Goal: Information Seeking & Learning: Learn about a topic

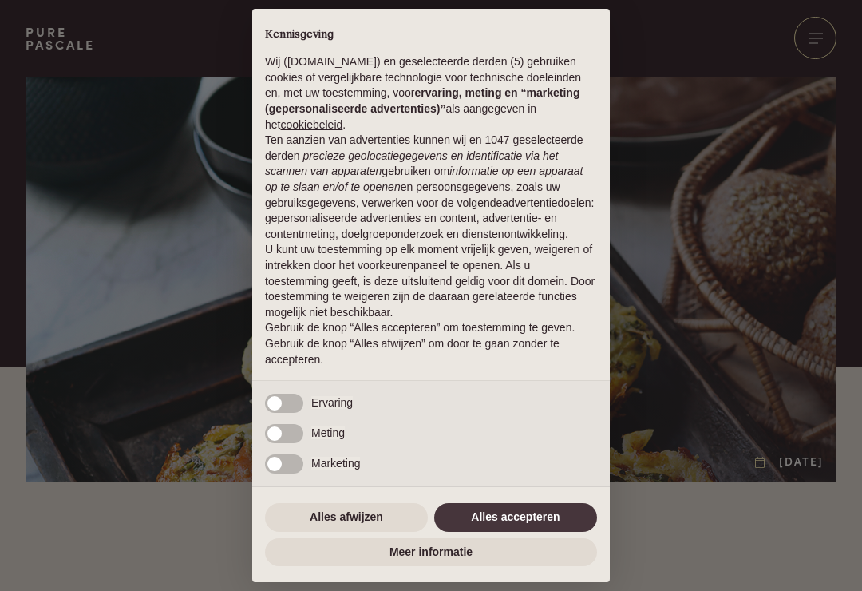
click at [339, 515] on button "Alles afwijzen" at bounding box center [346, 517] width 163 height 29
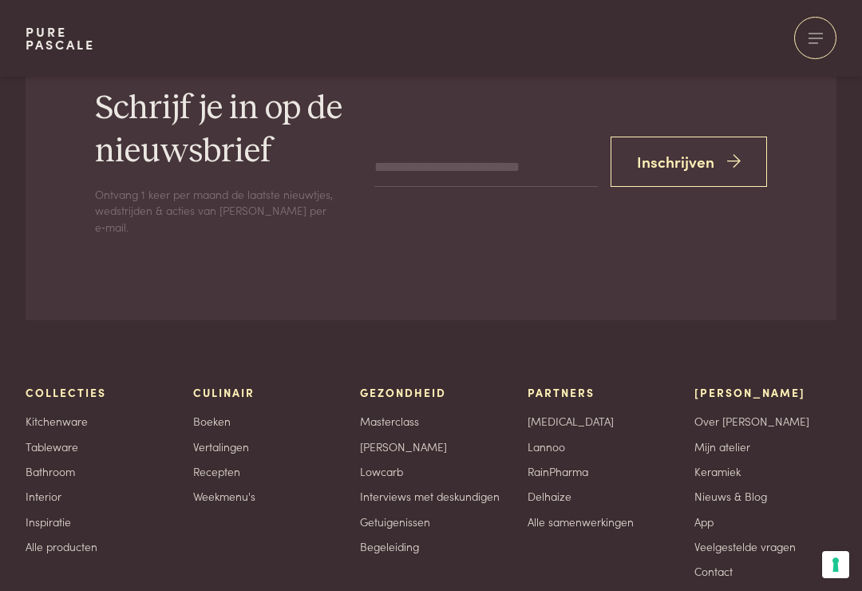
scroll to position [6230, 0]
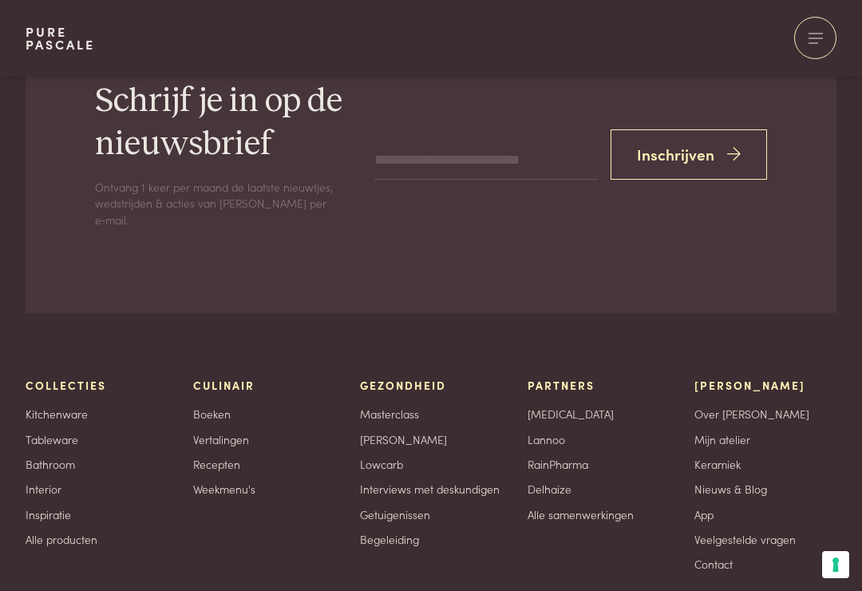
click at [216, 456] on link "Recepten" at bounding box center [216, 464] width 47 height 17
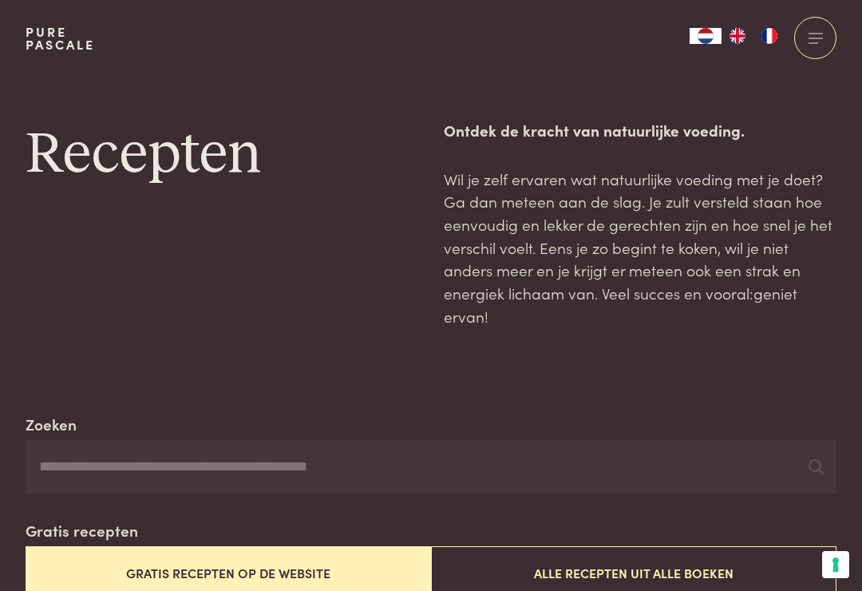
click at [210, 565] on button "Gratis recepten op de website" at bounding box center [229, 572] width 406 height 53
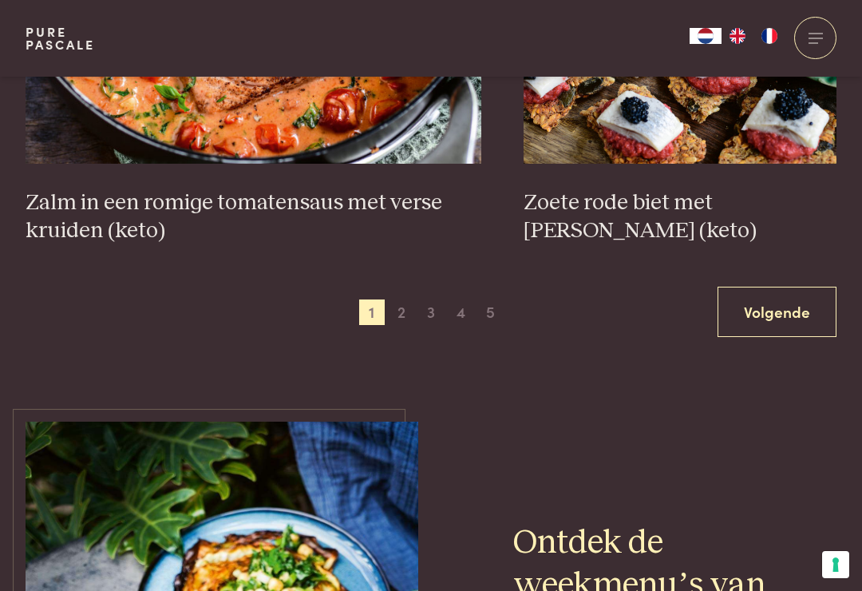
scroll to position [3032, 0]
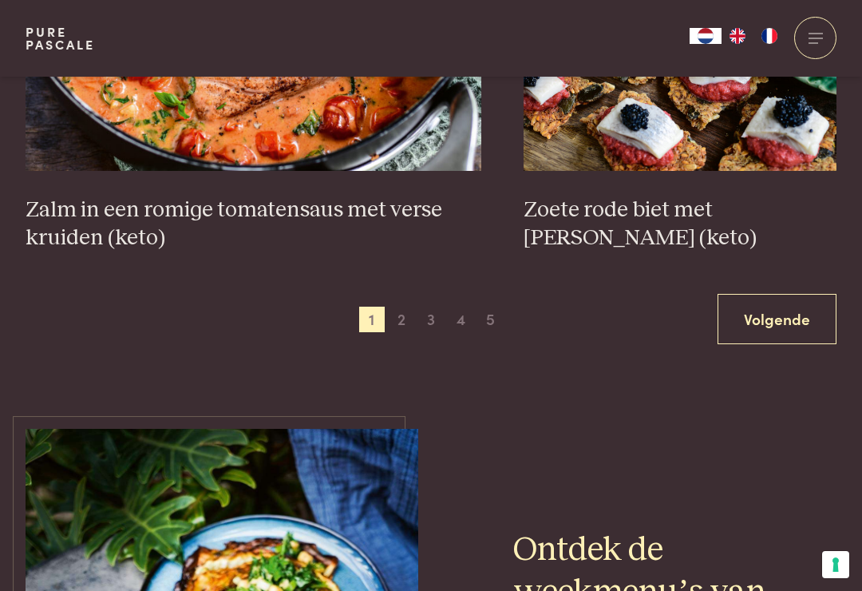
click at [760, 330] on link "Volgende" at bounding box center [777, 319] width 119 height 50
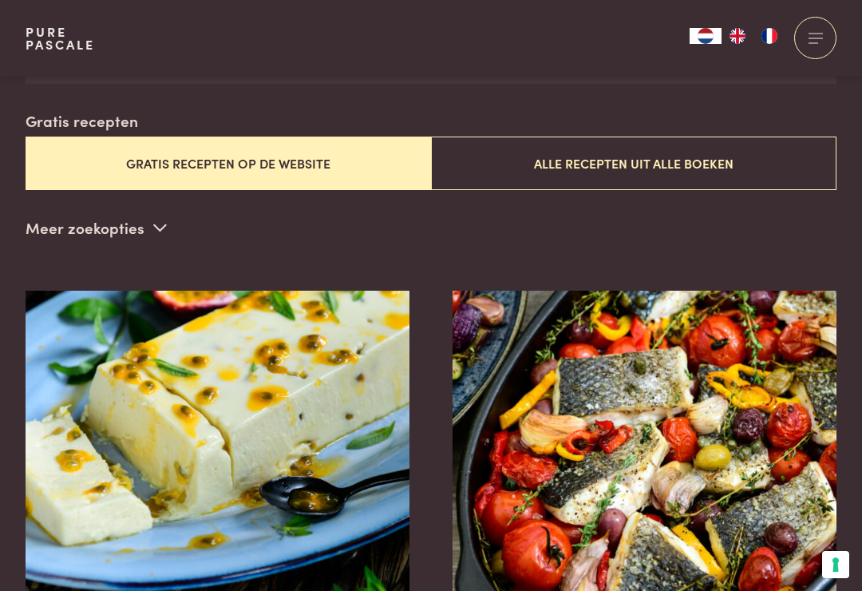
scroll to position [408, 0]
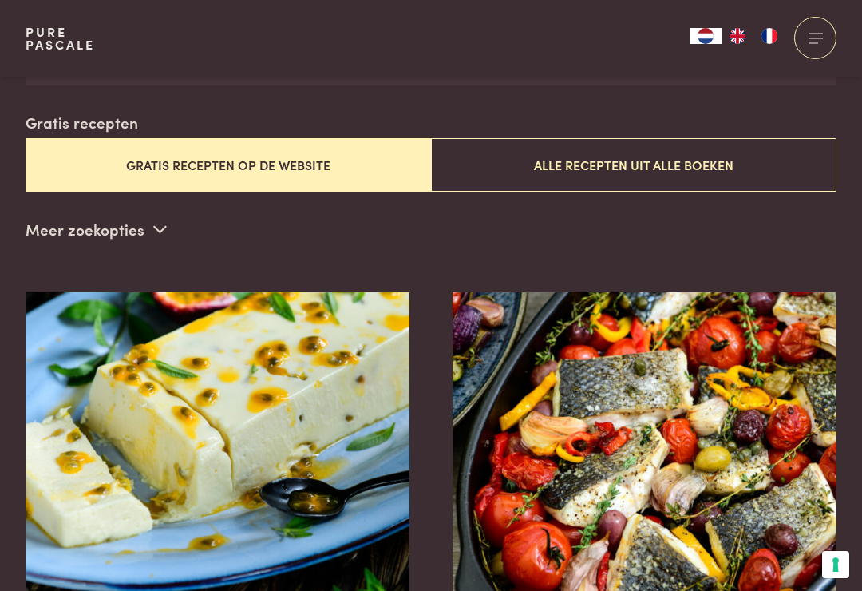
click at [47, 426] on img at bounding box center [218, 451] width 385 height 319
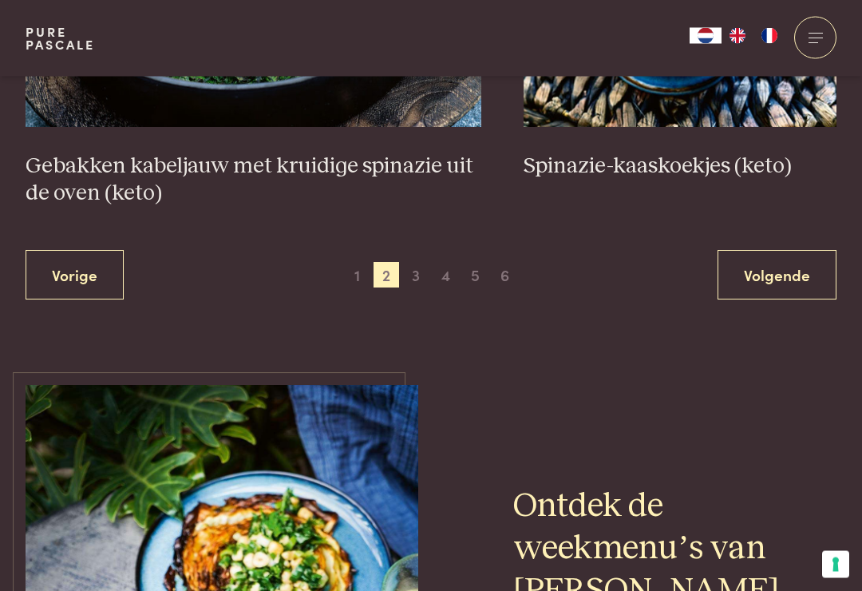
scroll to position [3077, 0]
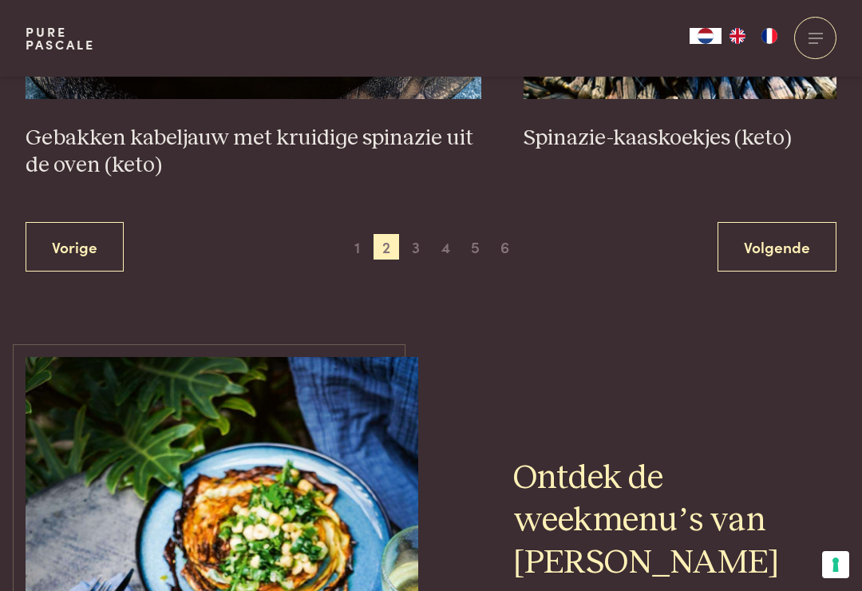
click at [411, 256] on span "3" at bounding box center [416, 247] width 26 height 26
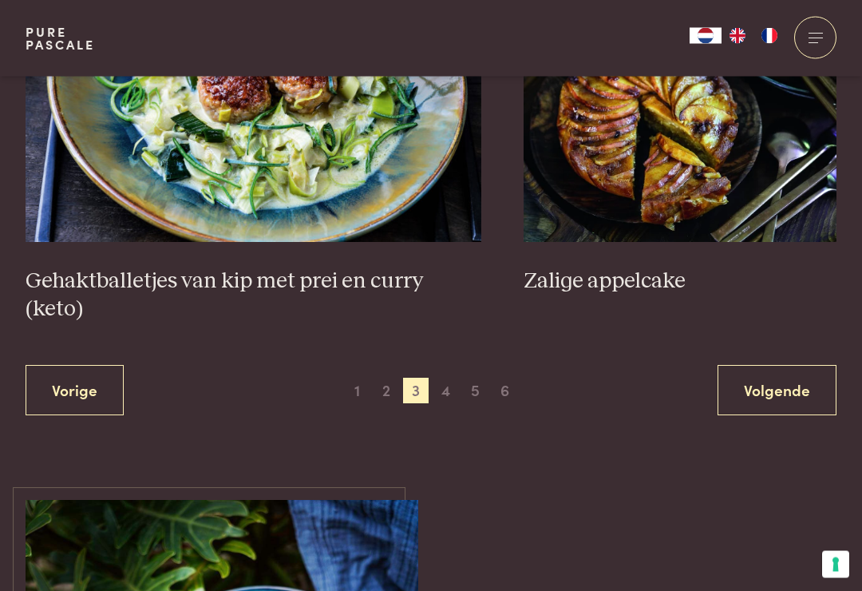
scroll to position [3017, 0]
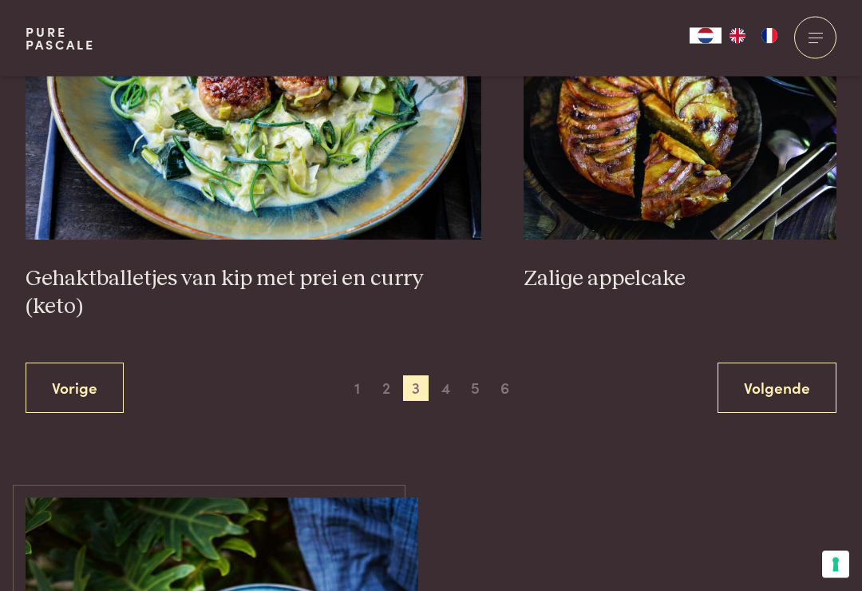
click at [746, 388] on link "Volgende" at bounding box center [777, 388] width 119 height 50
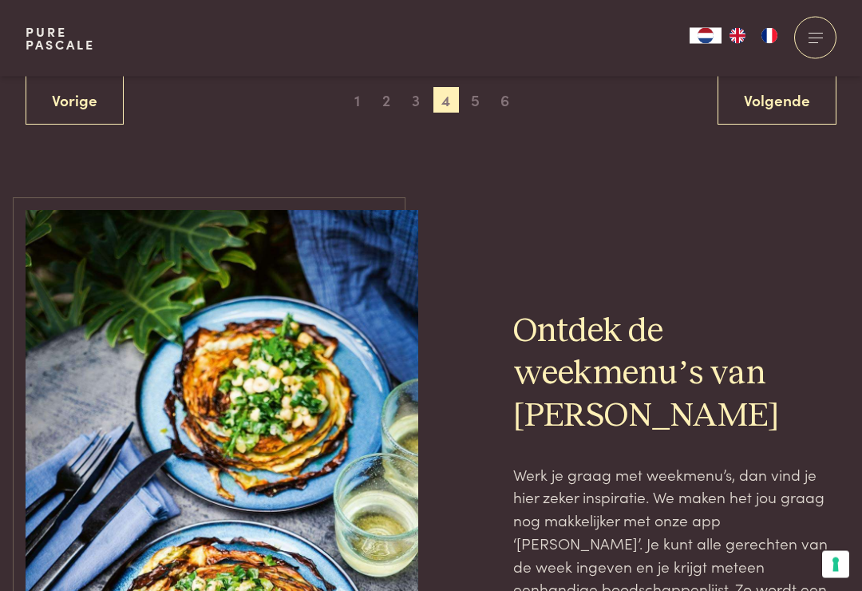
scroll to position [3223, 0]
click at [759, 105] on link "Volgende" at bounding box center [777, 100] width 119 height 50
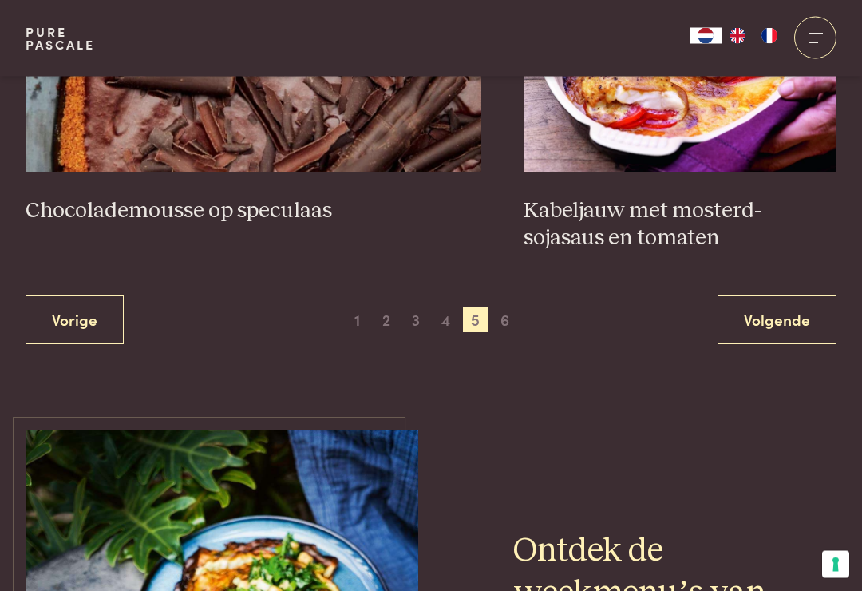
scroll to position [3037, 0]
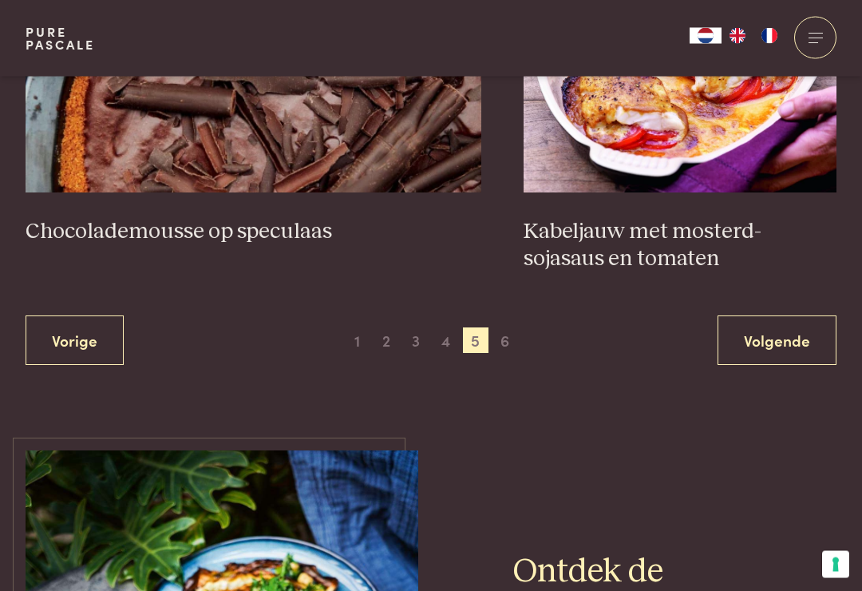
click at [768, 338] on link "Volgende" at bounding box center [777, 341] width 119 height 50
